Goal: Transaction & Acquisition: Book appointment/travel/reservation

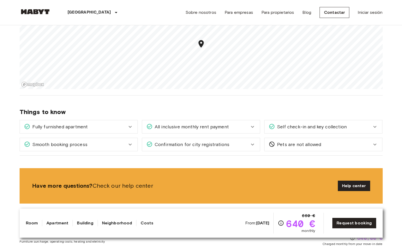
scroll to position [588, 0]
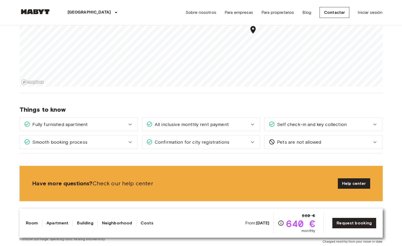
drag, startPoint x: 278, startPoint y: 70, endPoint x: 257, endPoint y: 35, distance: 40.7
click at [257, 35] on div "Map marker" at bounding box center [252, 30] width 9 height 11
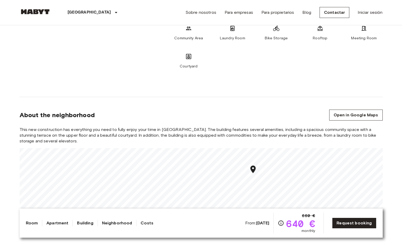
scroll to position [403, 0]
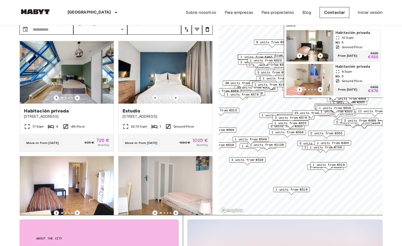
scroll to position [29, 0]
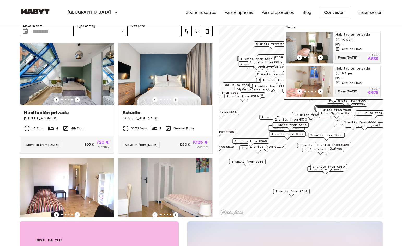
click at [317, 38] on img "Map marker" at bounding box center [309, 47] width 47 height 31
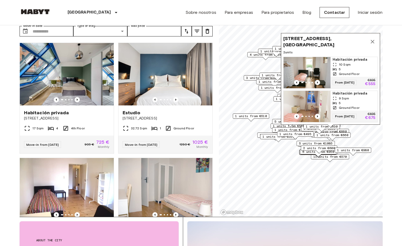
click at [370, 42] on icon "Map marker" at bounding box center [372, 42] width 6 height 6
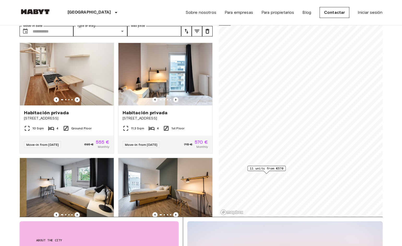
click at [279, 170] on span "11 units from €570" at bounding box center [267, 168] width 34 height 5
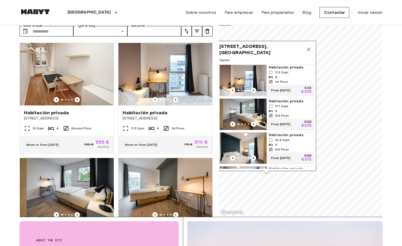
click at [246, 68] on img "Map marker" at bounding box center [243, 80] width 47 height 31
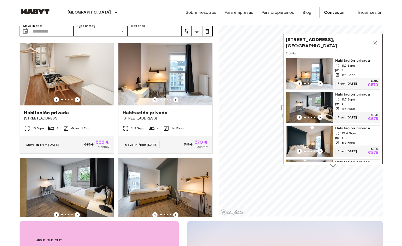
click at [374, 43] on icon "Map marker" at bounding box center [375, 43] width 6 height 6
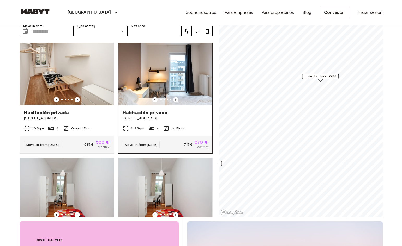
click at [212, 94] on div "Private rooms and apartments for rent in Berlin Move-in date ​ Move-in date Typ…" at bounding box center [201, 106] width 363 height 221
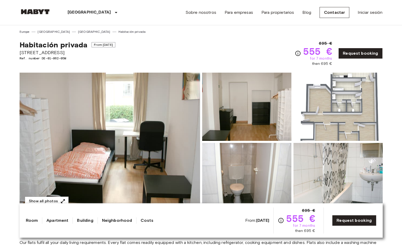
click at [264, 107] on img at bounding box center [246, 107] width 89 height 68
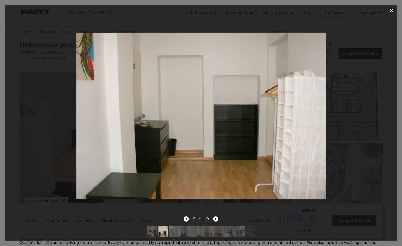
click at [396, 14] on div at bounding box center [200, 10] width 391 height 10
click at [393, 11] on icon "button" at bounding box center [391, 10] width 6 height 6
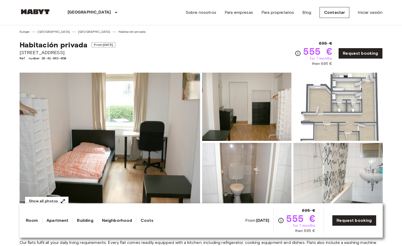
click at [355, 122] on img at bounding box center [337, 107] width 89 height 68
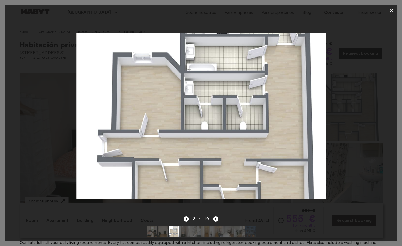
click at [394, 13] on icon "button" at bounding box center [391, 10] width 6 height 6
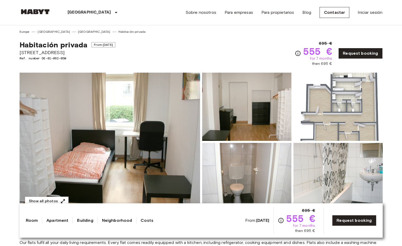
click at [201, 41] on div "Habitación privada From Aug 18 2025 Pintschstraße 16 Ref. number DE-01-062-05M …" at bounding box center [201, 50] width 363 height 32
